Goal: Task Accomplishment & Management: Complete application form

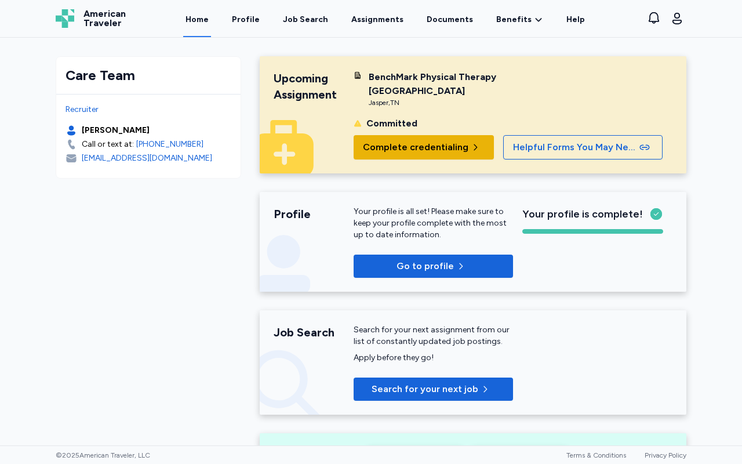
click at [431, 143] on span "Complete credentialing" at bounding box center [416, 147] width 106 height 14
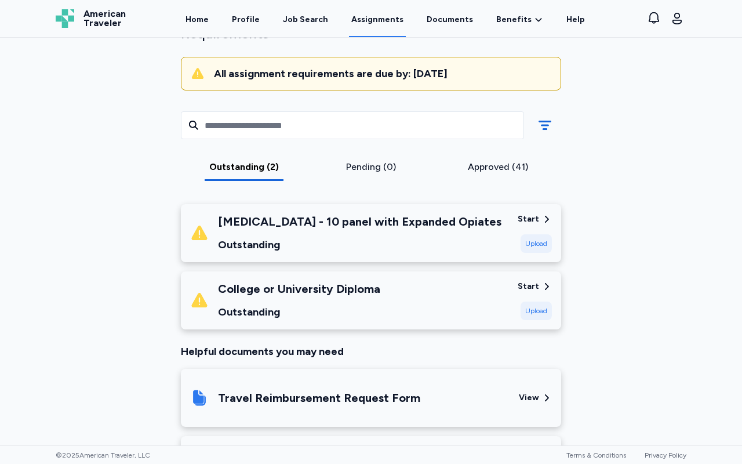
scroll to position [103, 0]
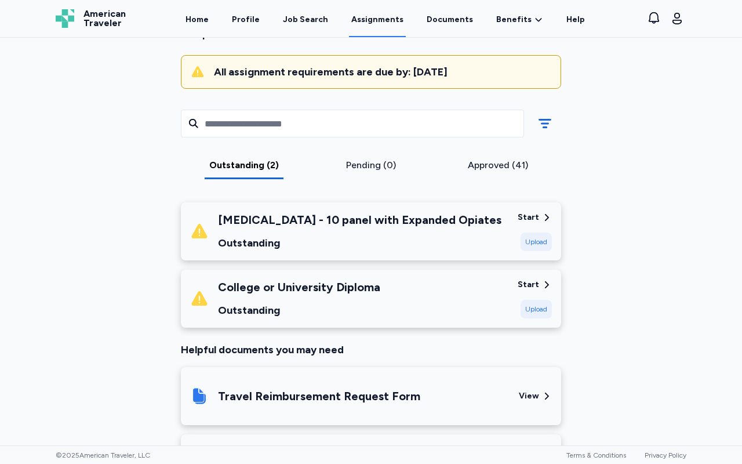
click at [368, 297] on div "College or University Diploma Outstanding" at bounding box center [299, 298] width 162 height 39
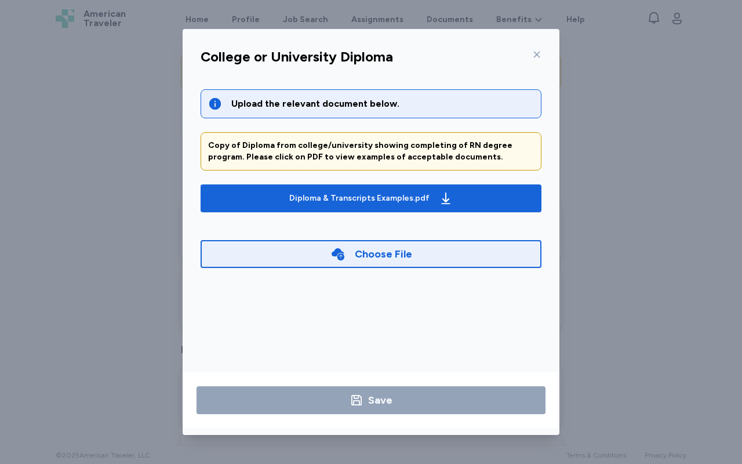
click at [350, 260] on div "Choose File" at bounding box center [372, 254] width 82 height 16
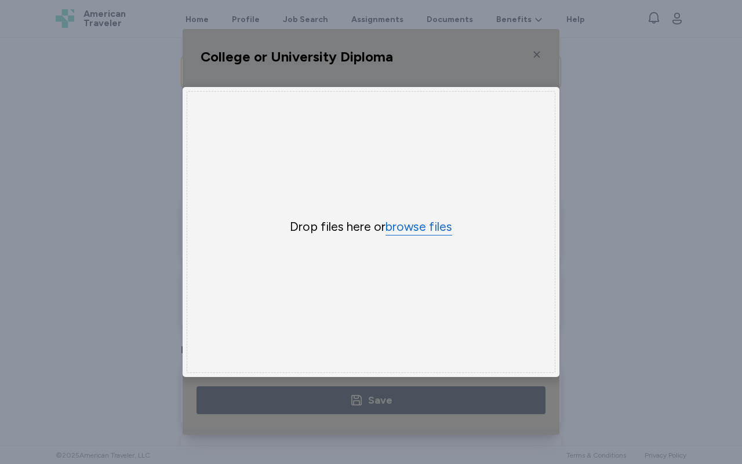
click at [409, 230] on button "browse files" at bounding box center [419, 227] width 67 height 17
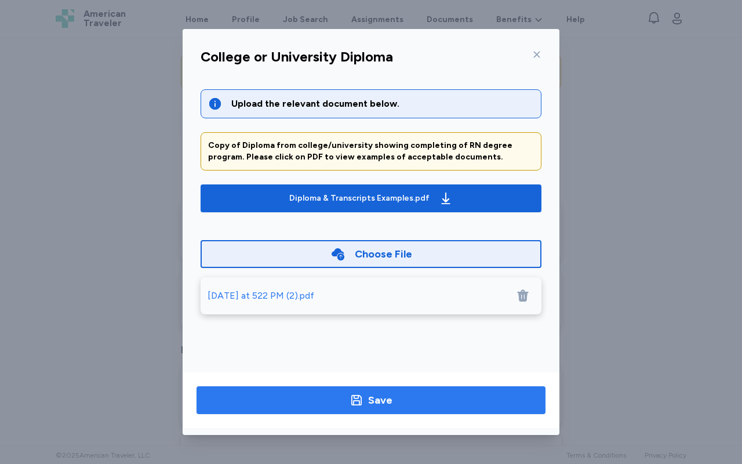
click at [369, 409] on button "Save" at bounding box center [371, 400] width 349 height 28
